Goal: Task Accomplishment & Management: Manage account settings

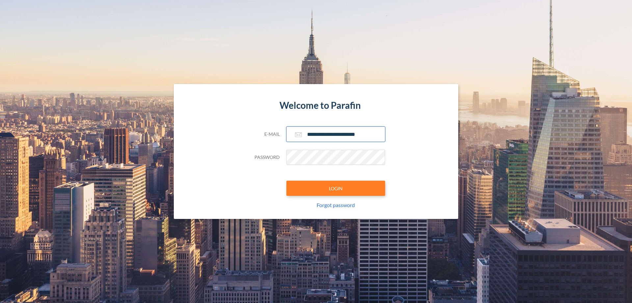
type input "**********"
click at [336, 188] on button "LOGIN" at bounding box center [336, 188] width 99 height 15
